Goal: Find specific page/section: Find specific page/section

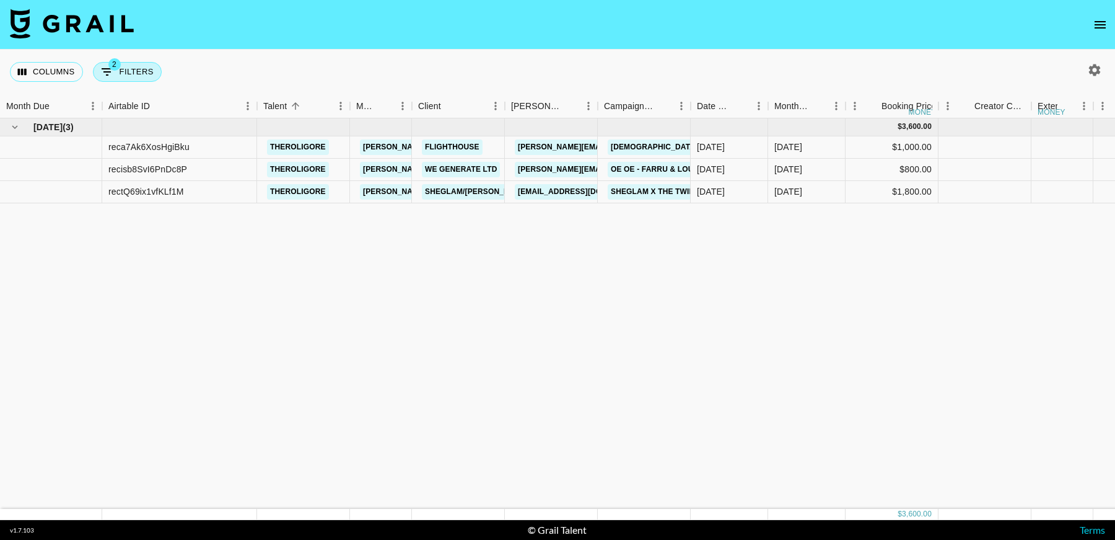
click at [139, 75] on button "2 Filters" at bounding box center [127, 72] width 69 height 20
select select "status"
select select "not"
select select "cancelled"
select select "videoLink"
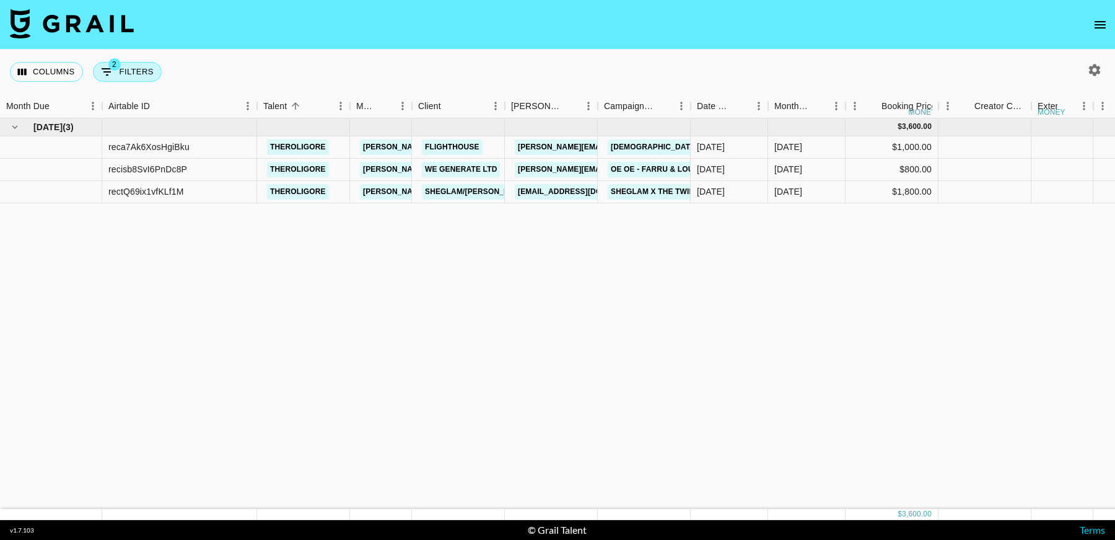
select select "isEmpty"
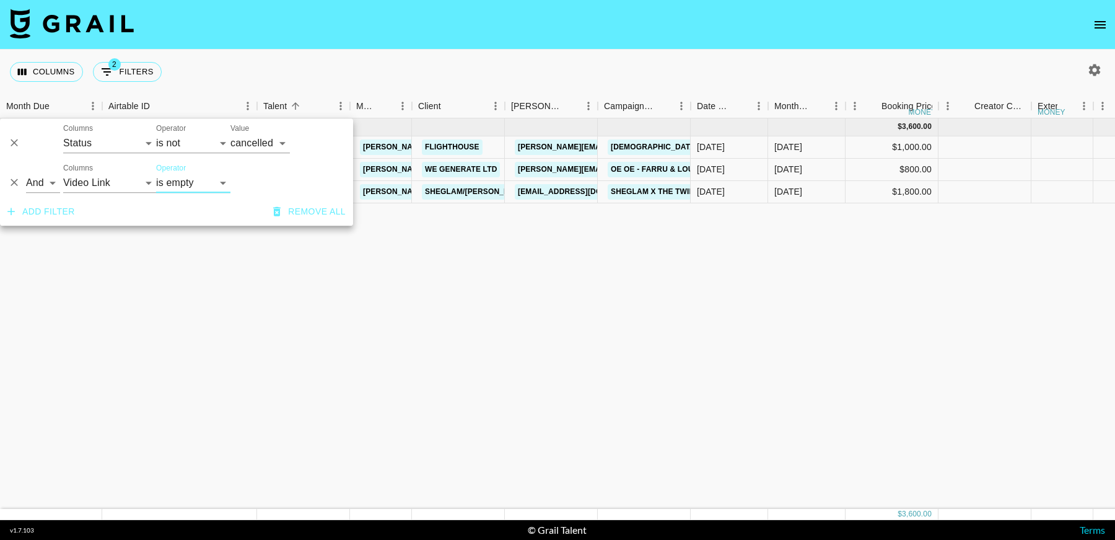
click at [12, 184] on icon "Delete" at bounding box center [14, 182] width 7 height 7
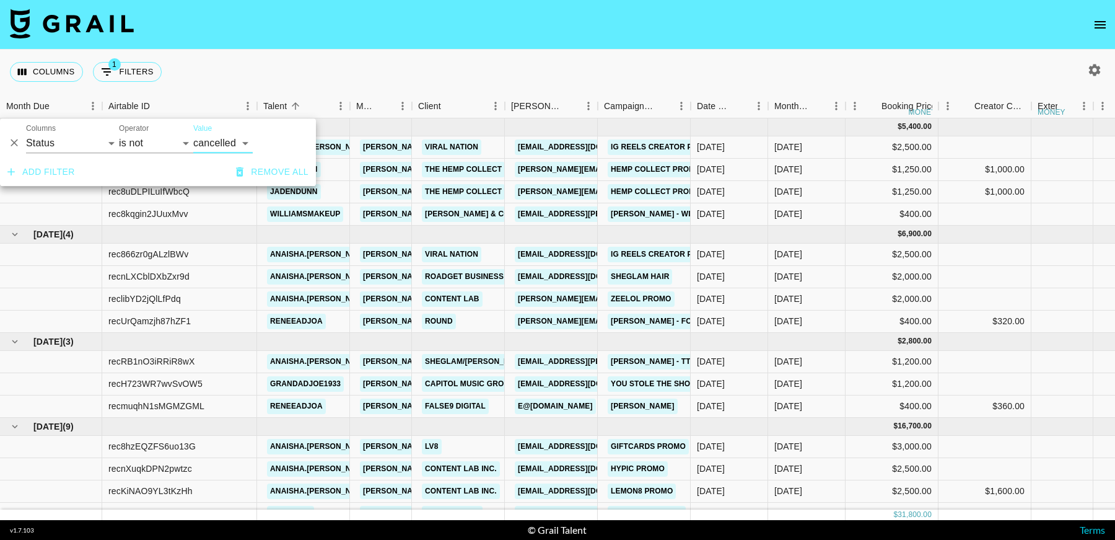
click at [15, 148] on icon "Delete" at bounding box center [14, 143] width 12 height 12
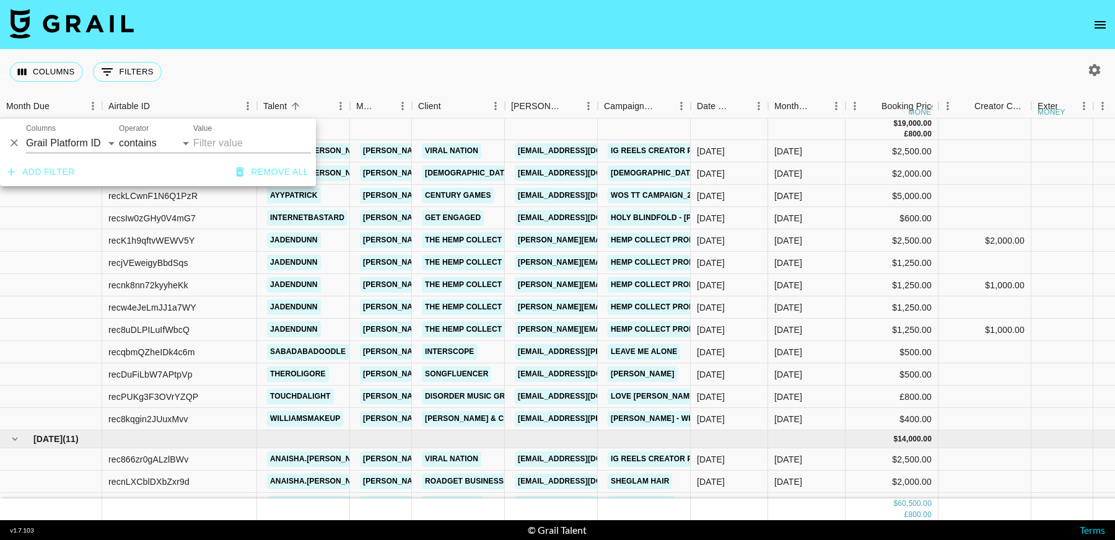
click at [391, 66] on div "Columns 0 Filters + Booking" at bounding box center [557, 72] width 1115 height 45
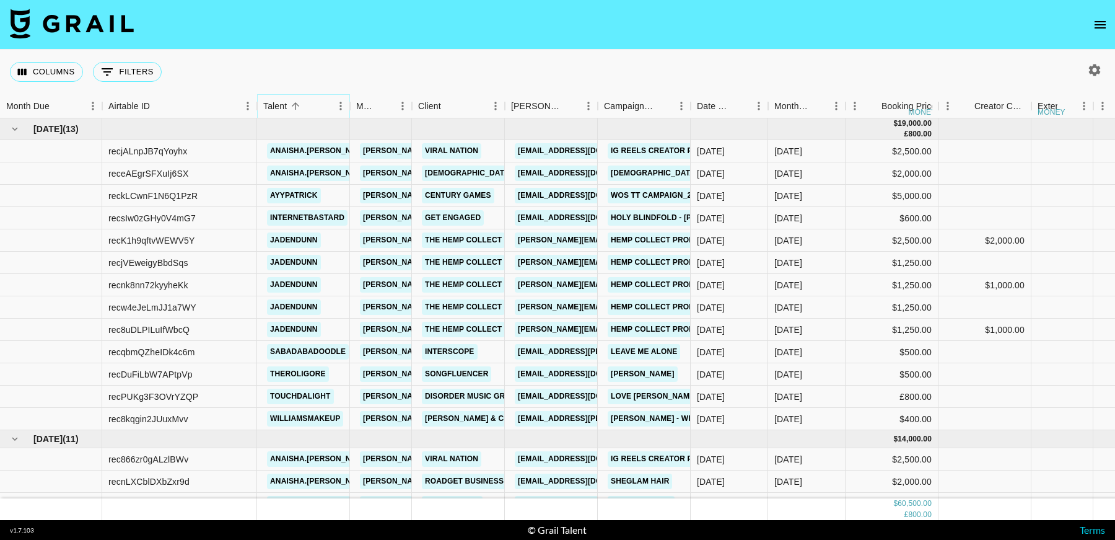
click at [342, 111] on icon "Menu" at bounding box center [341, 106] width 12 height 12
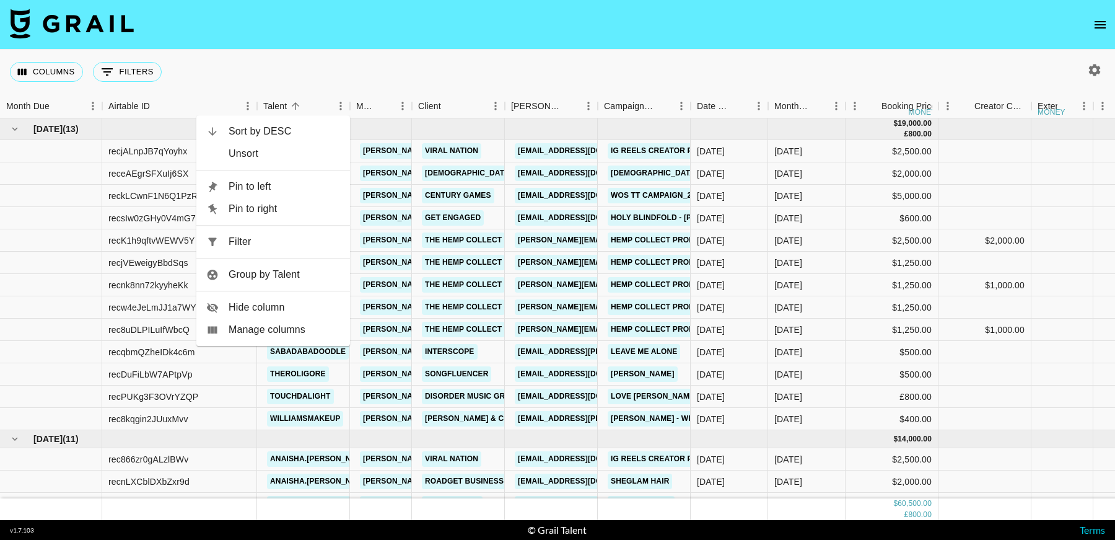
click at [264, 242] on span "Filter" at bounding box center [285, 241] width 112 height 15
select select "talentName"
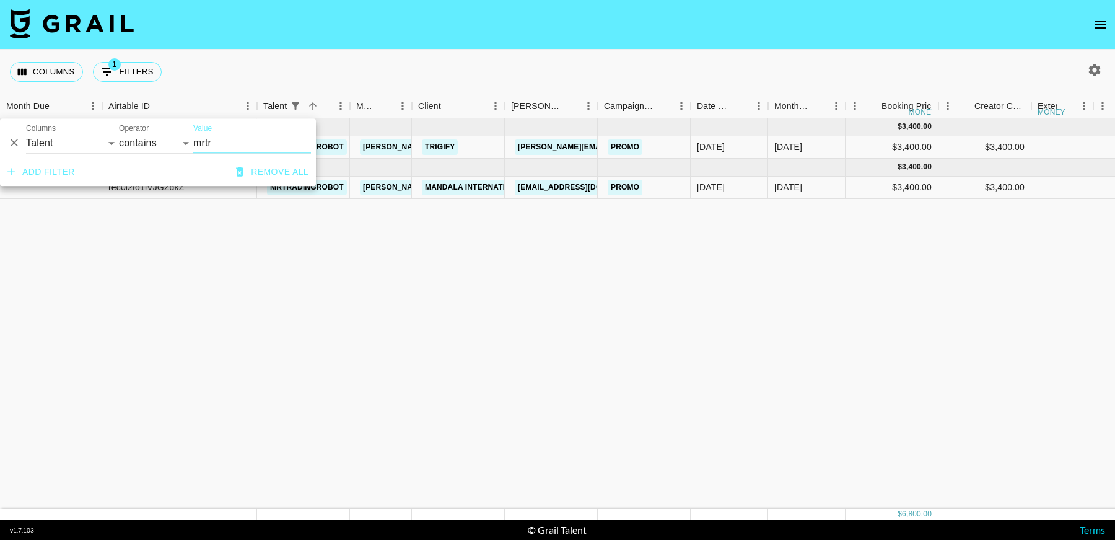
type input "mrtr"
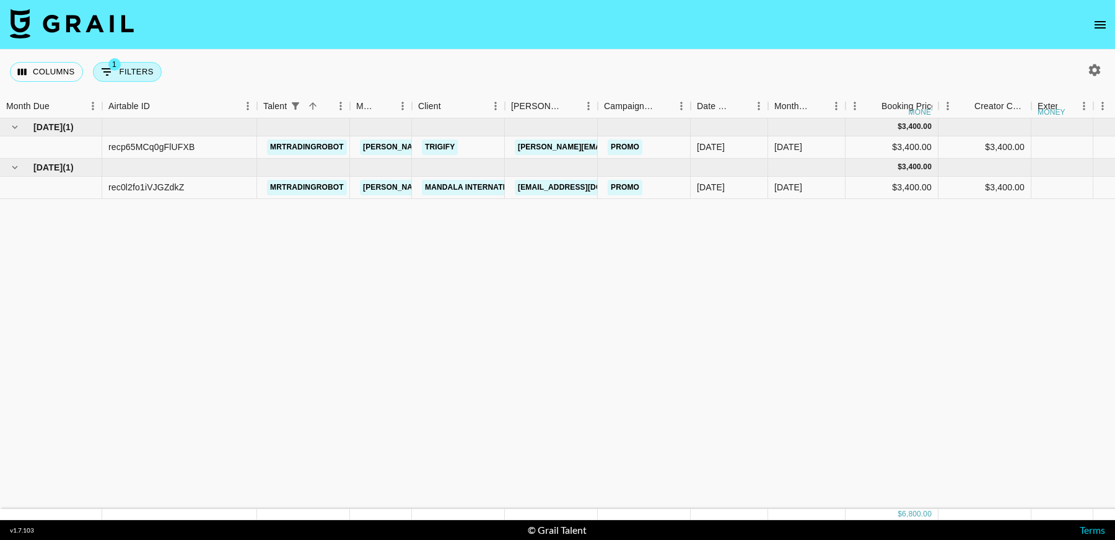
click at [126, 64] on button "1 Filters" at bounding box center [127, 72] width 69 height 20
select select "talentName"
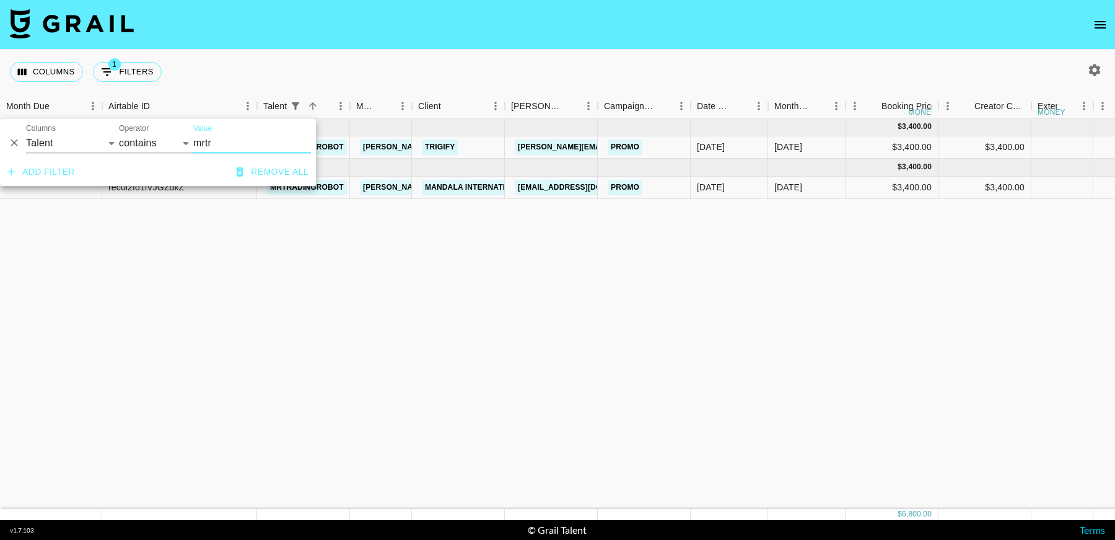
click at [15, 142] on icon "Delete" at bounding box center [14, 142] width 7 height 7
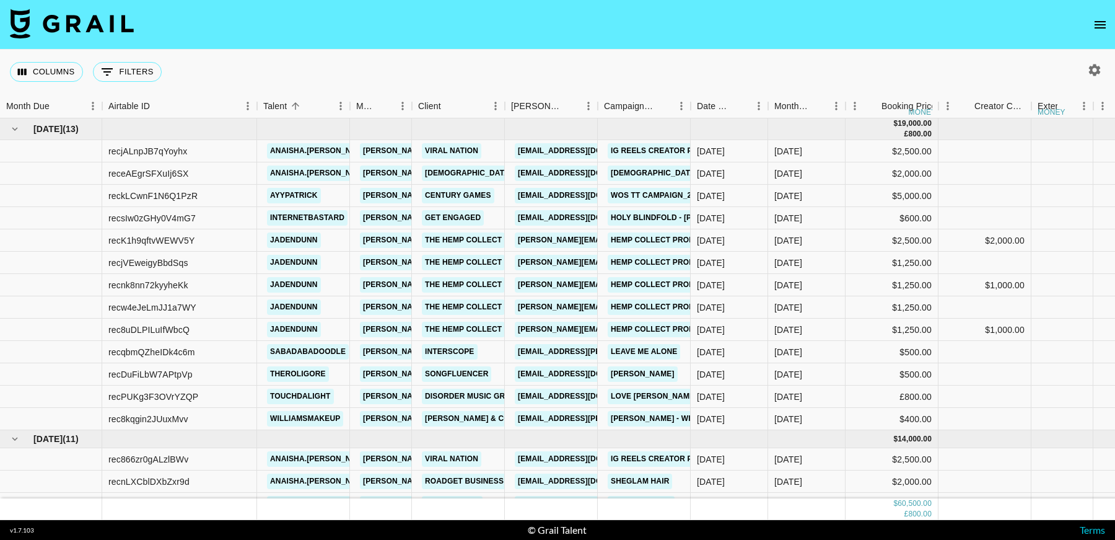
click at [803, 35] on nav at bounding box center [557, 25] width 1115 height 50
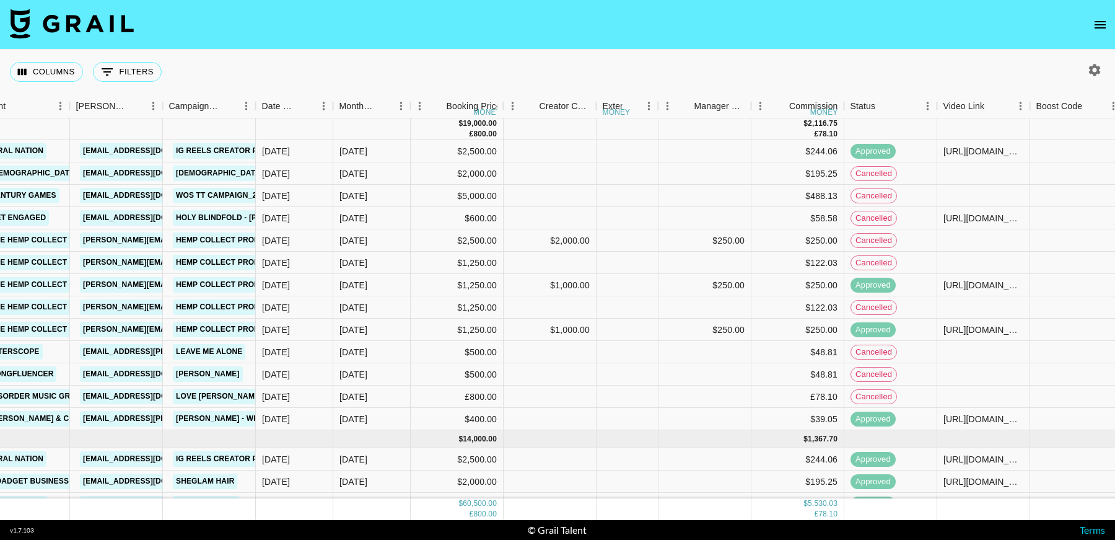
scroll to position [0, 437]
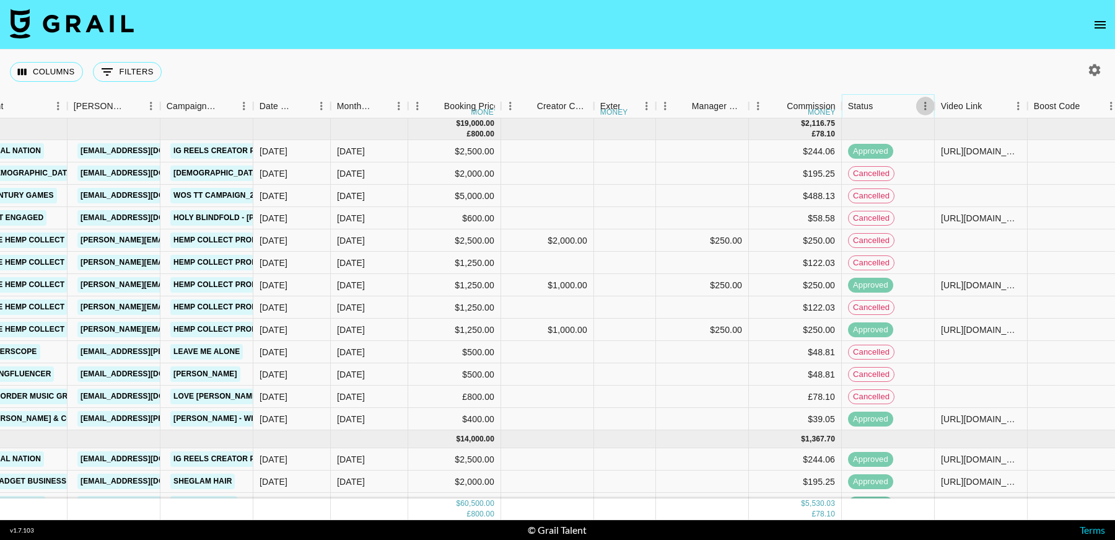
click at [925, 107] on icon "Menu" at bounding box center [926, 106] width 12 height 12
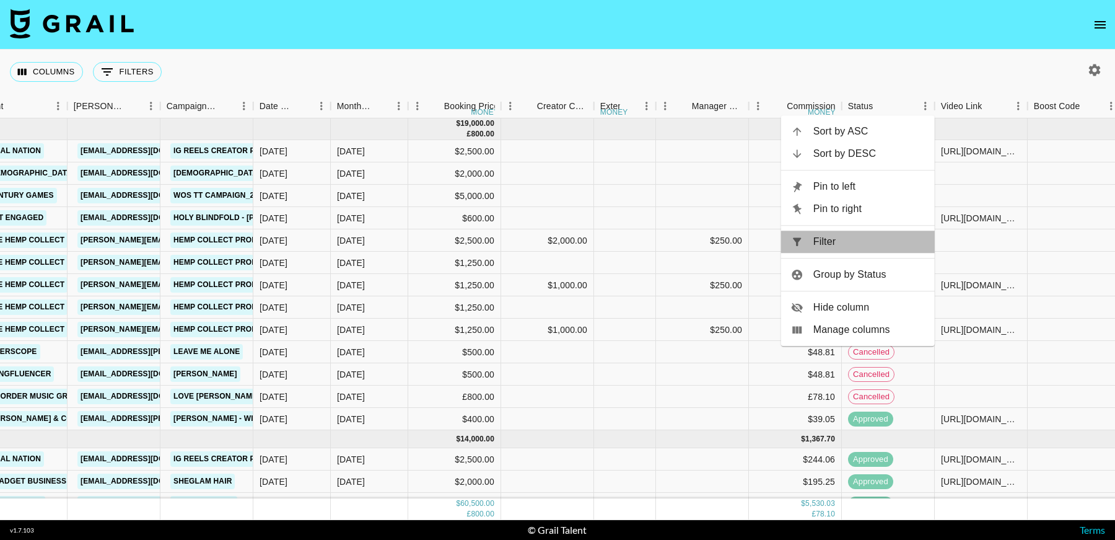
click at [831, 241] on span "Filter" at bounding box center [870, 241] width 112 height 15
select select "status"
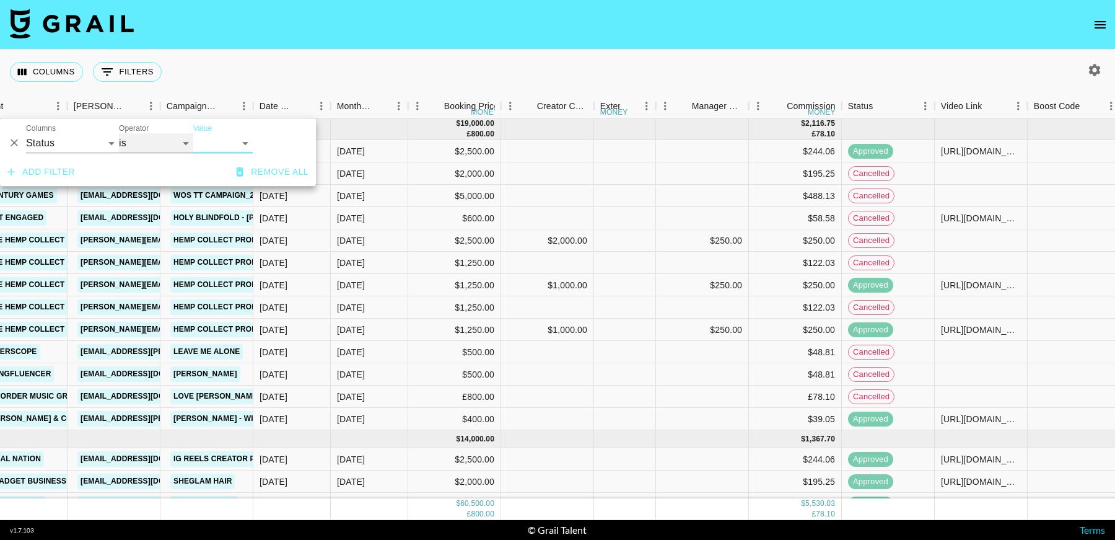
click at [162, 144] on select "is is not is any of is not any of" at bounding box center [156, 143] width 74 height 20
select select "not"
click at [119, 133] on select "is is not is any of is not any of" at bounding box center [156, 143] width 74 height 20
click at [217, 143] on select "confirmed declined draft posted approved cancelled badDebt" at bounding box center [222, 143] width 59 height 20
select select "cancelled"
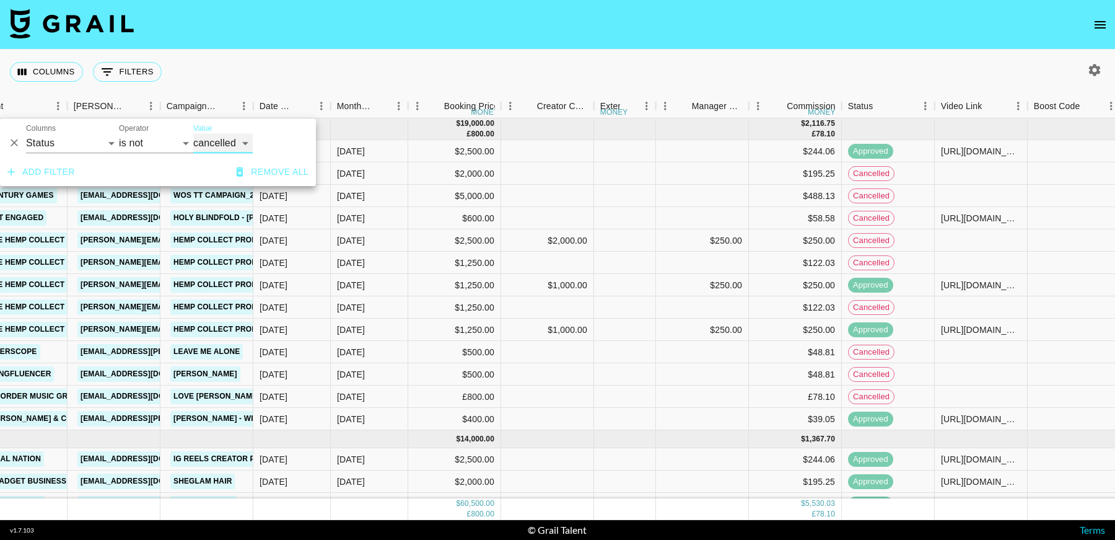
click at [193, 133] on select "confirmed declined draft posted approved cancelled badDebt" at bounding box center [222, 143] width 59 height 20
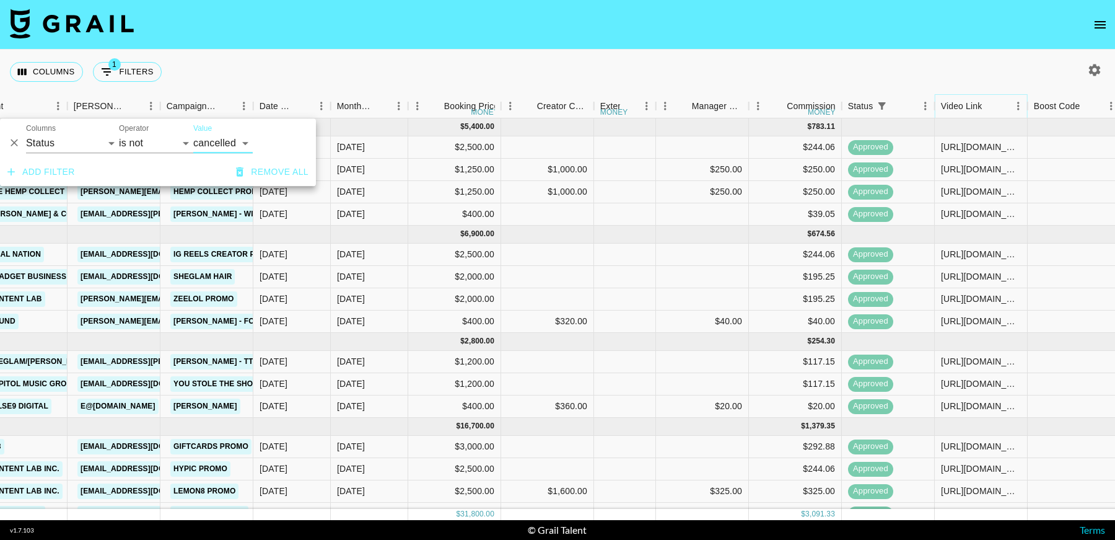
click at [1018, 108] on icon "Menu" at bounding box center [1018, 106] width 2 height 8
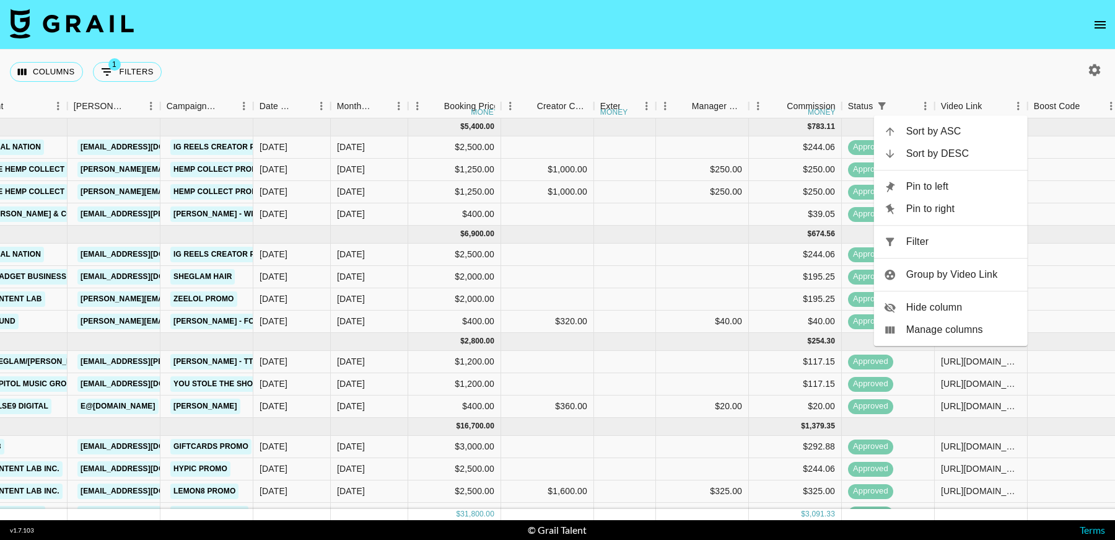
click at [957, 237] on span "Filter" at bounding box center [963, 241] width 112 height 15
select select "status"
select select "not"
select select "cancelled"
select select "videoLink"
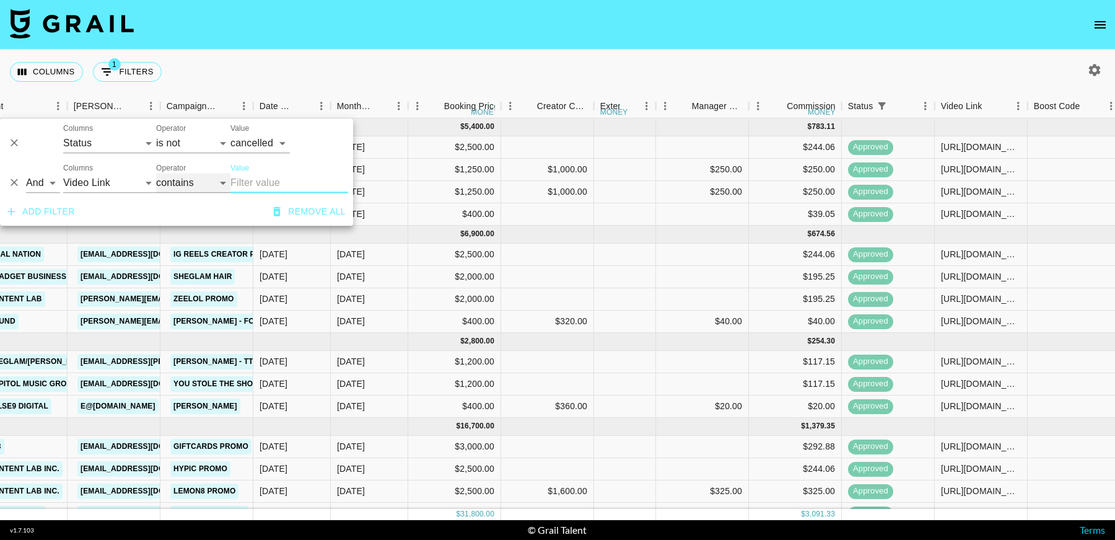
click at [169, 184] on select "contains equals starts with ends with is empty is not empty is any of" at bounding box center [193, 183] width 74 height 20
select select "isEmpty"
click at [156, 173] on select "contains equals starts with ends with is empty is not empty is any of" at bounding box center [193, 183] width 74 height 20
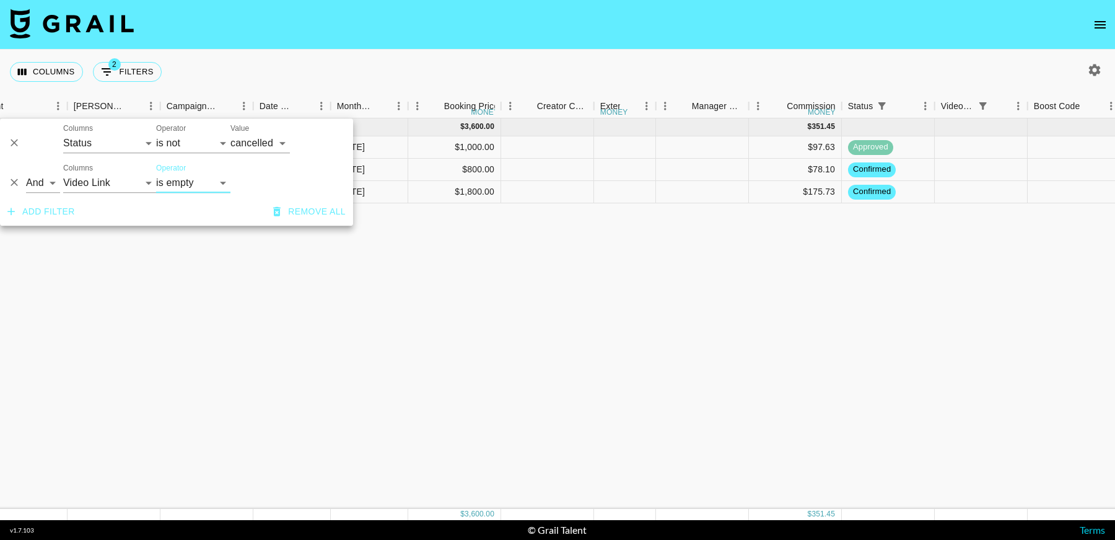
click at [863, 331] on div "[DATE] ( 3 ) $ 3,600.00 $ 351.45 reca7Ak6XosHgiBku theroligore [EMAIL_ADDRESS][…" at bounding box center [785, 313] width 2445 height 390
